Goal: Obtain resource: Obtain resource

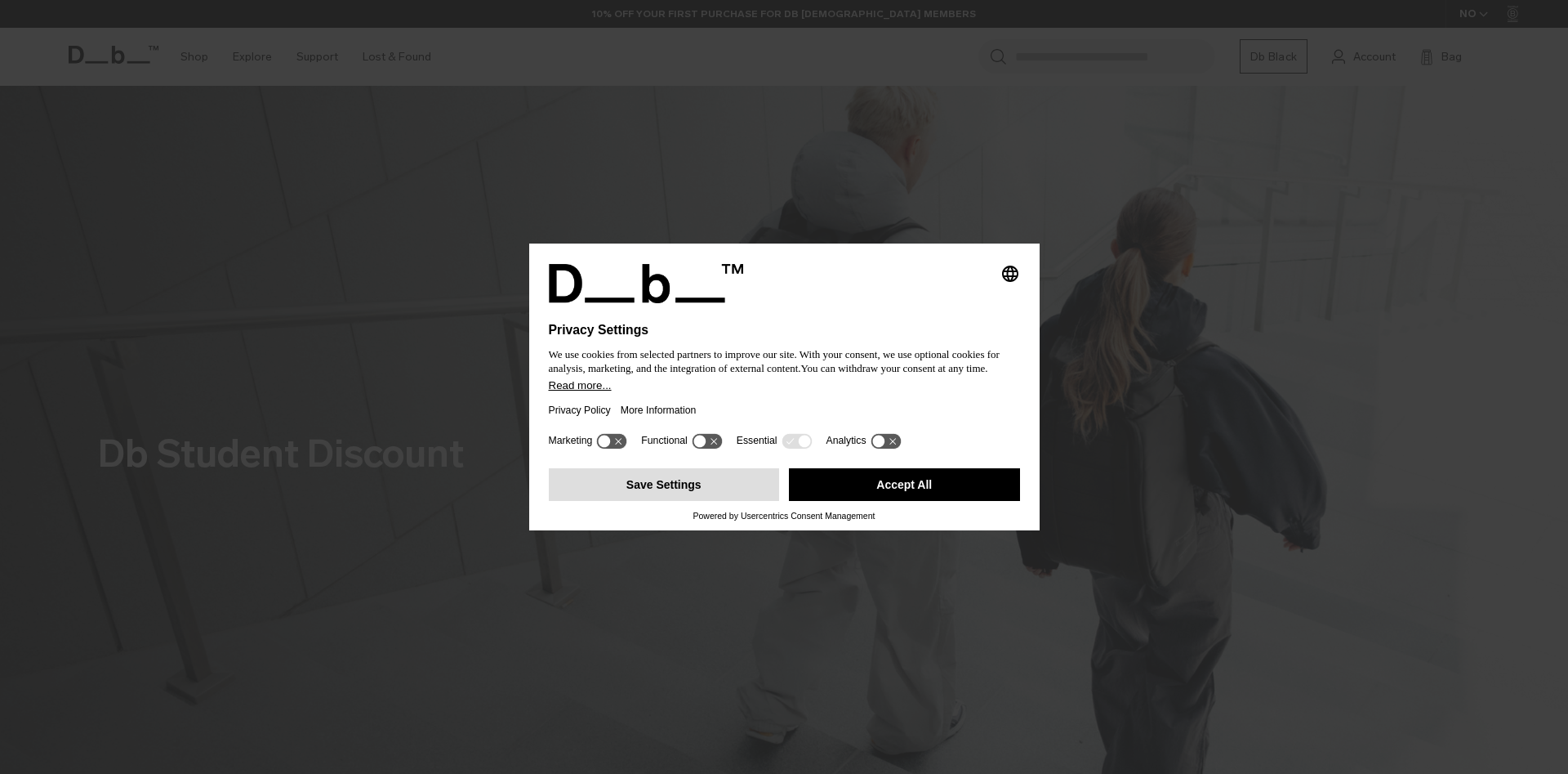
click at [691, 479] on button "Save Settings" at bounding box center [664, 485] width 231 height 33
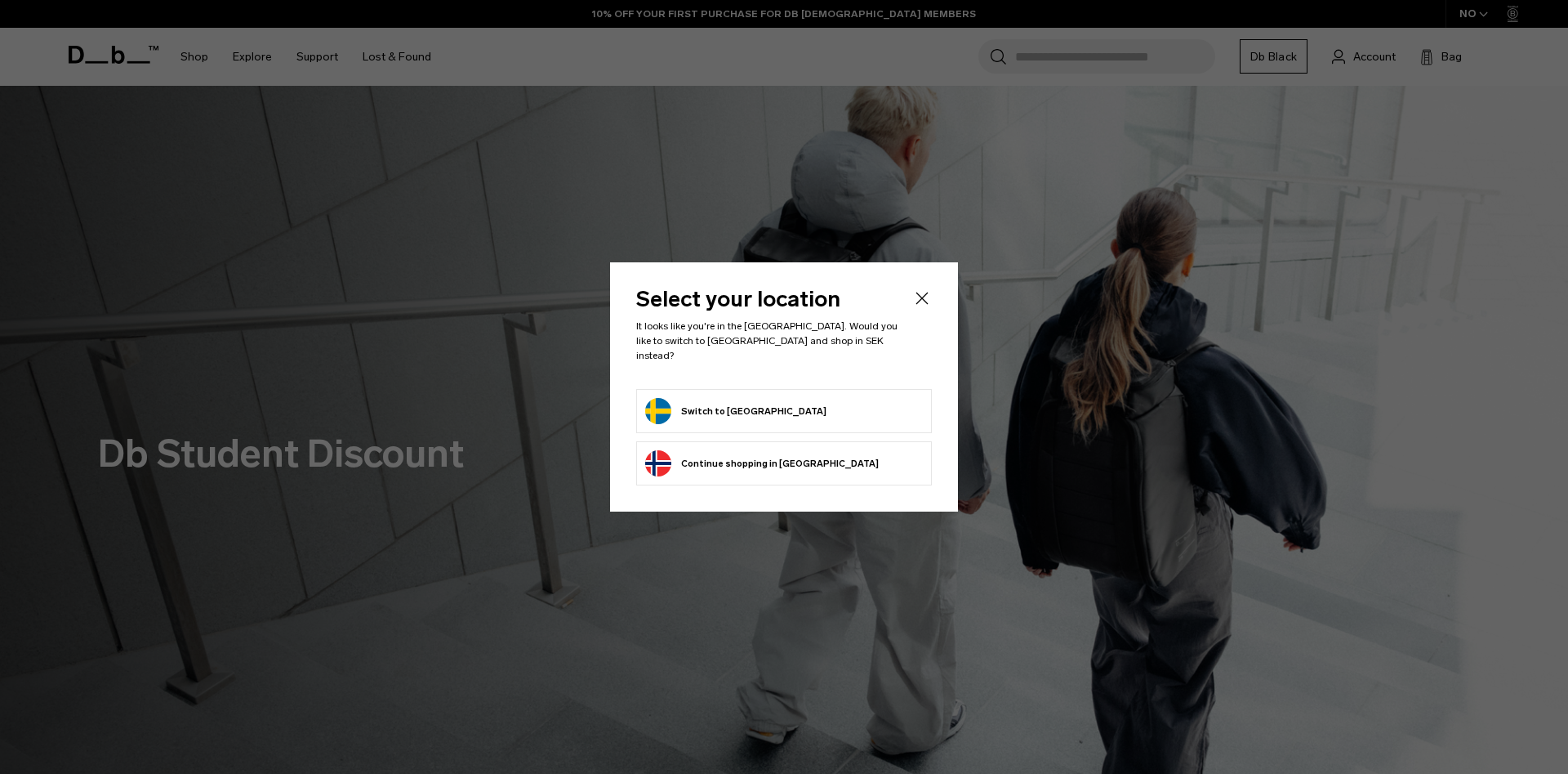
click at [710, 414] on button "Switch to Sweden" at bounding box center [735, 411] width 182 height 26
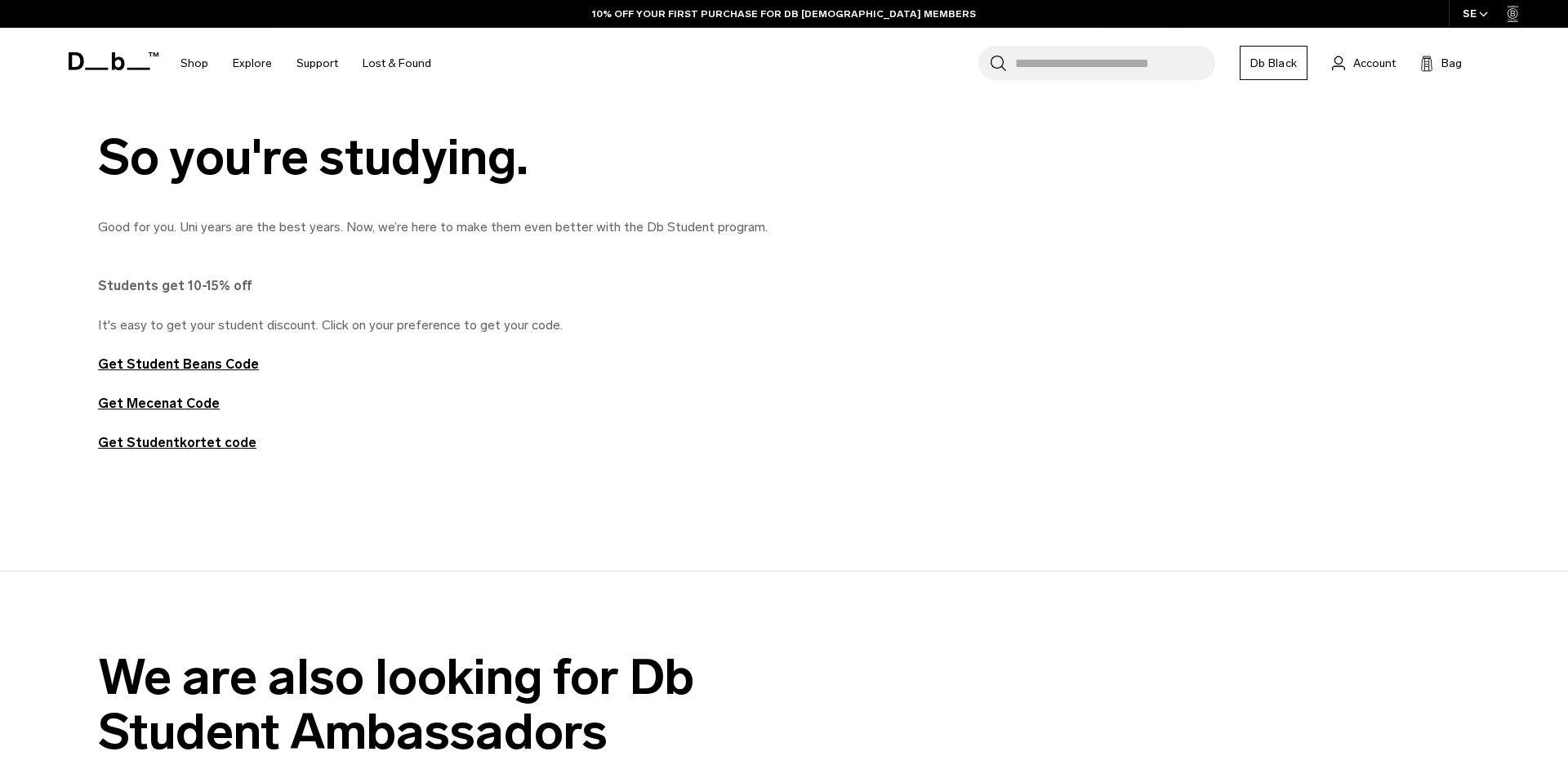
scroll to position [769, 0]
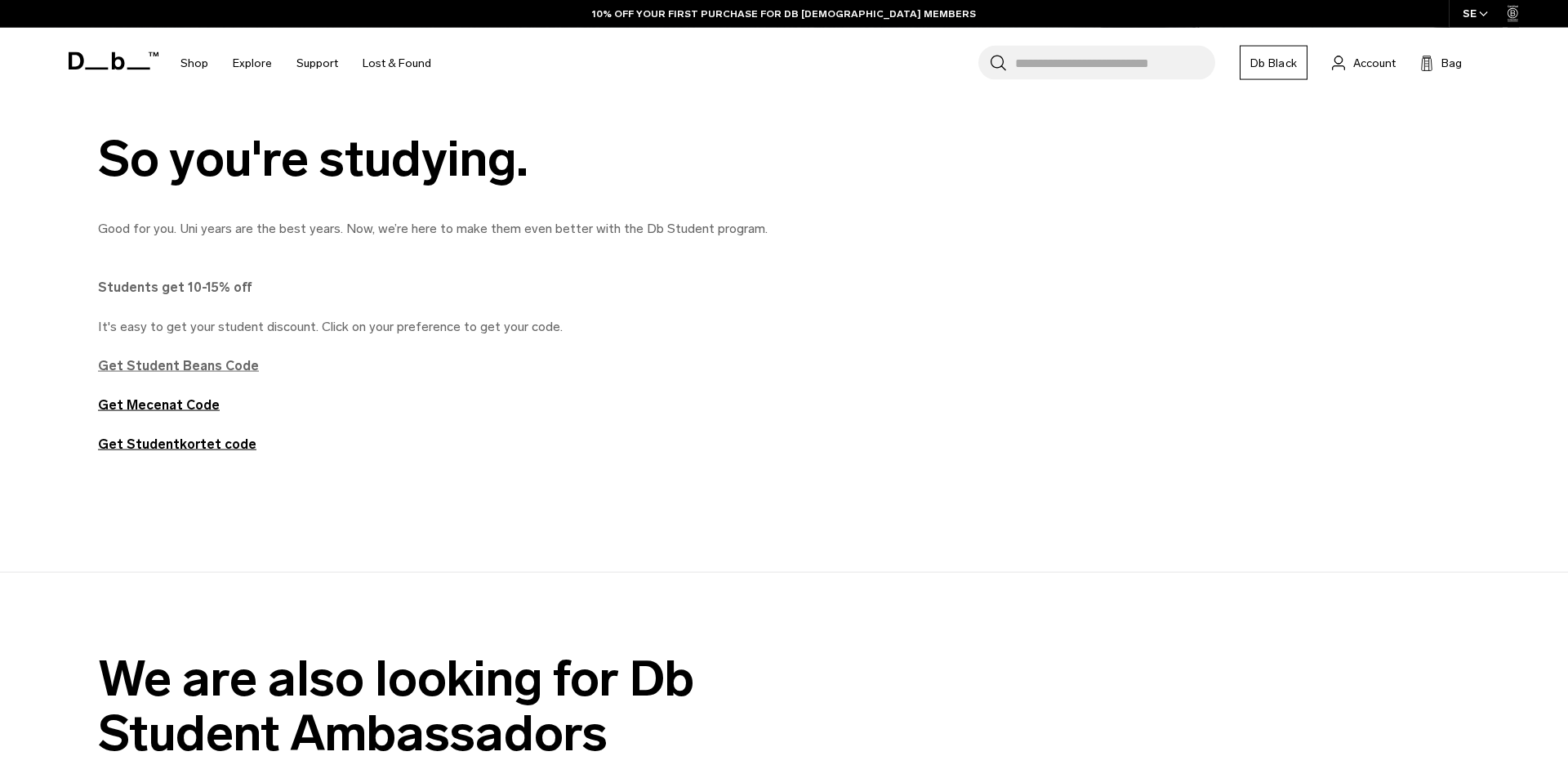
click at [189, 363] on strong "Get Student Beans Code" at bounding box center [178, 365] width 161 height 16
click at [169, 409] on strong "Get Mecenat Code" at bounding box center [158, 404] width 121 height 16
click at [206, 449] on strong "Get Studentkortet code" at bounding box center [177, 444] width 159 height 16
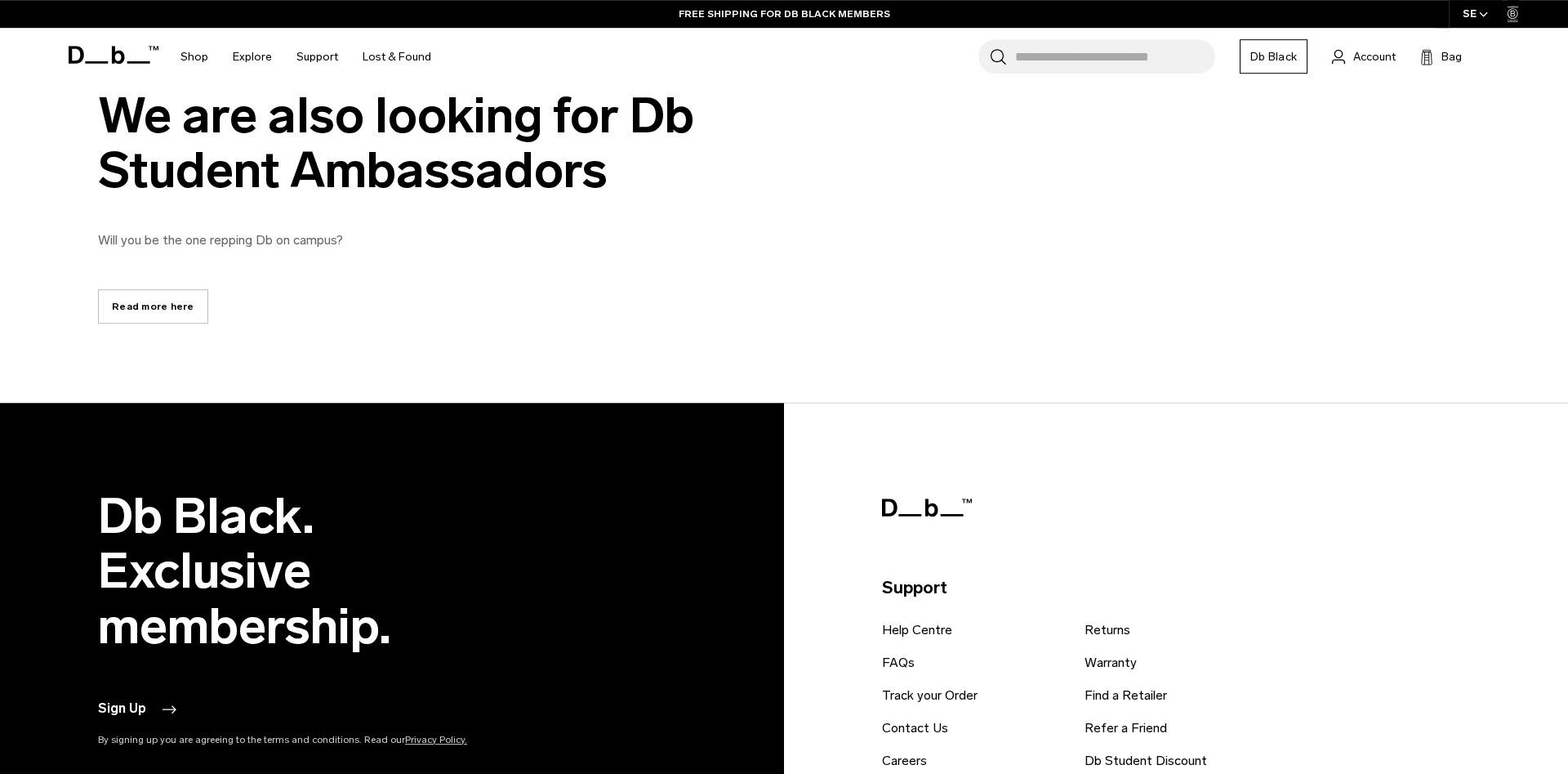
scroll to position [1329, 0]
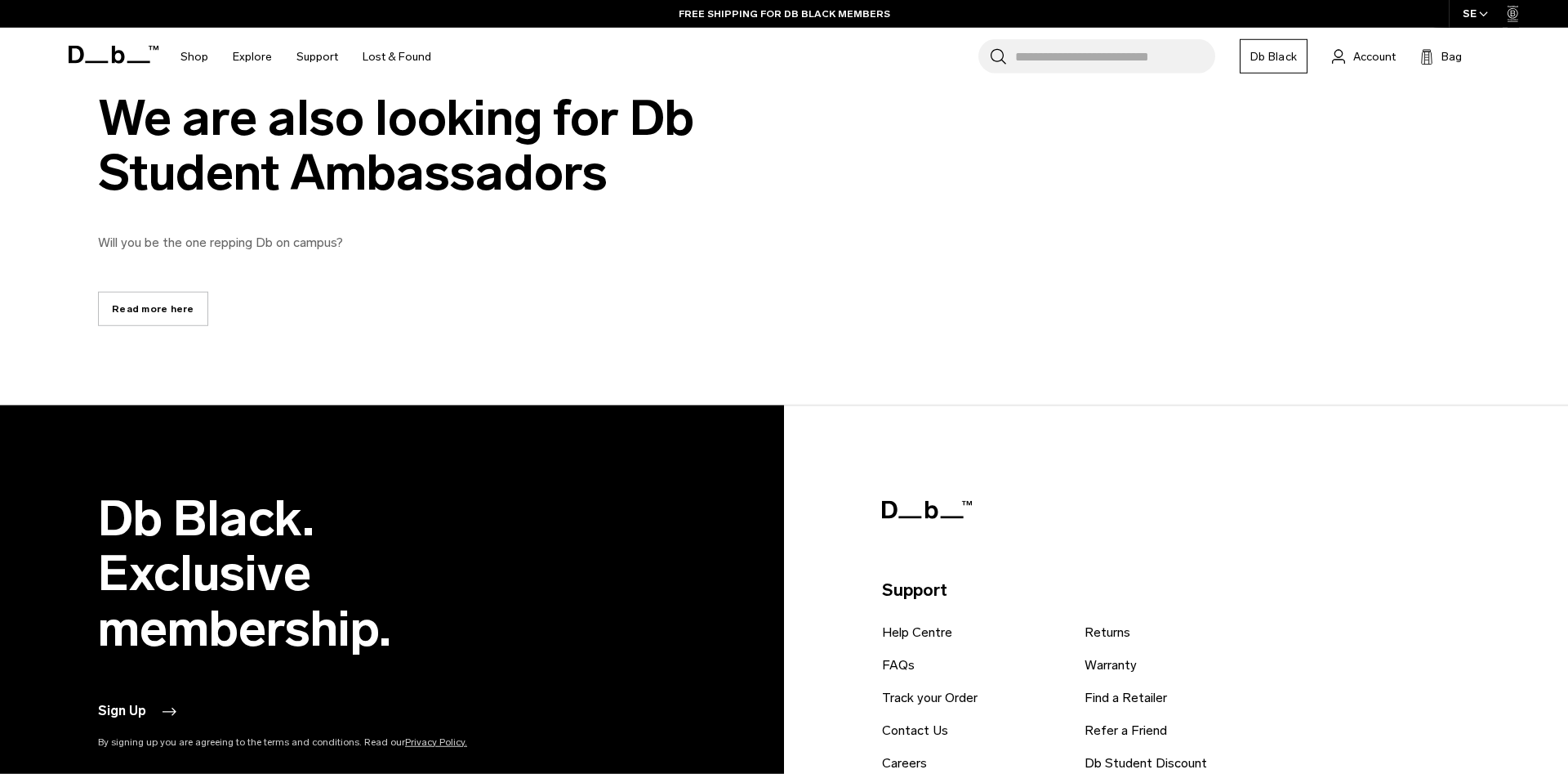
click at [167, 315] on link "Read more here" at bounding box center [152, 309] width 110 height 35
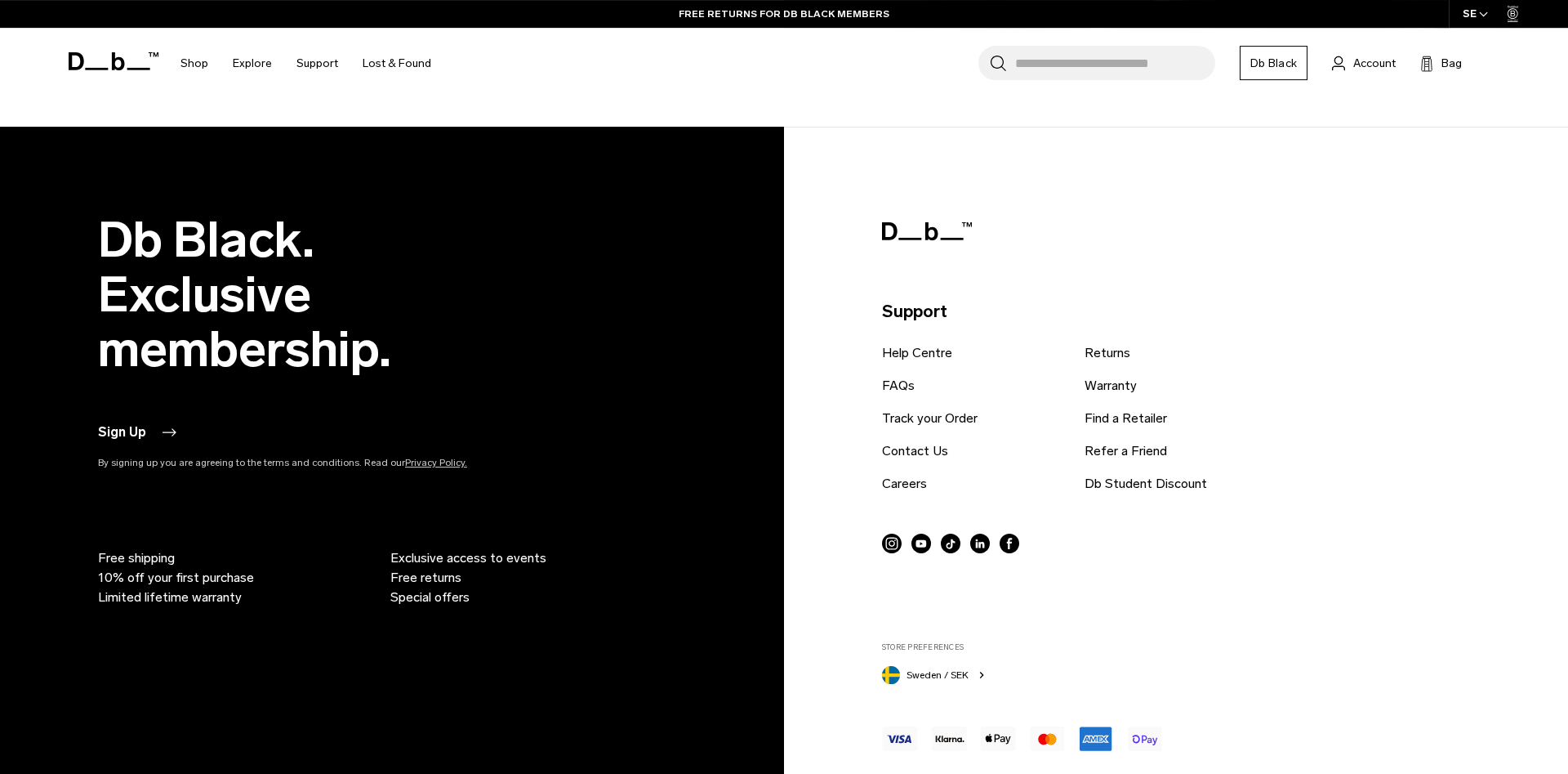
scroll to position [2350, 0]
